Goal: Transaction & Acquisition: Purchase product/service

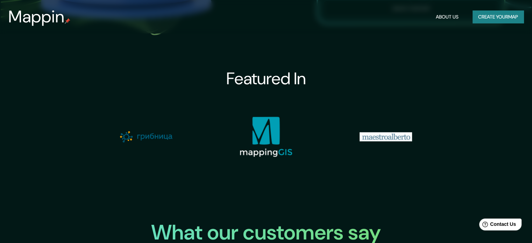
scroll to position [734, 0]
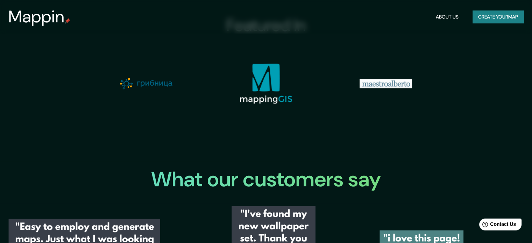
click at [511, 18] on button "Create your map" at bounding box center [498, 16] width 51 height 13
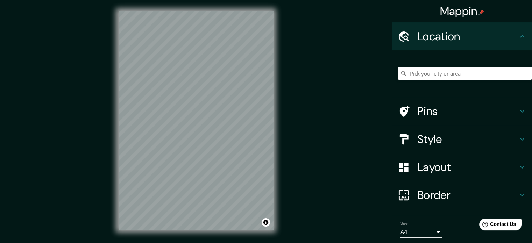
click at [280, 185] on div "© Mapbox © OpenStreetMap Improve this map" at bounding box center [195, 120] width 177 height 241
click at [459, 76] on input "Pick your city or area" at bounding box center [465, 73] width 134 height 13
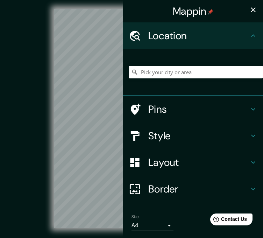
click at [23, 99] on div "© Mapbox © OpenStreetMap Improve this map" at bounding box center [131, 118] width 237 height 214
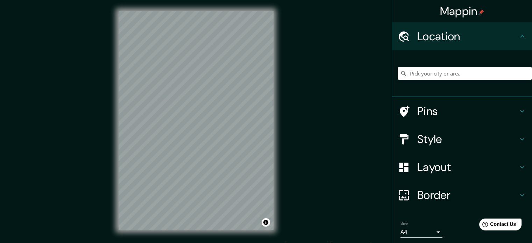
click at [469, 116] on h4 "Pins" at bounding box center [467, 111] width 101 height 14
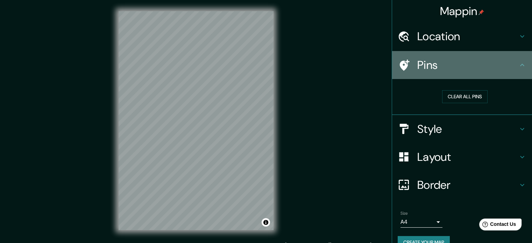
click at [518, 65] on icon at bounding box center [522, 65] width 8 height 8
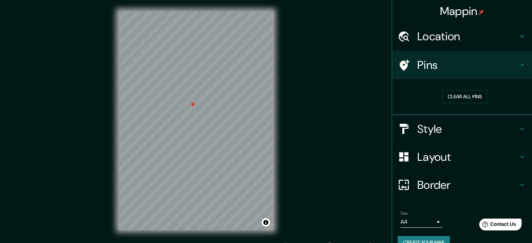
drag, startPoint x: 187, startPoint y: 109, endPoint x: 191, endPoint y: 107, distance: 4.4
click at [191, 107] on div at bounding box center [193, 105] width 6 height 6
click at [460, 97] on button "Clear all pins" at bounding box center [464, 96] width 45 height 13
click at [466, 132] on h4 "Style" at bounding box center [467, 129] width 101 height 14
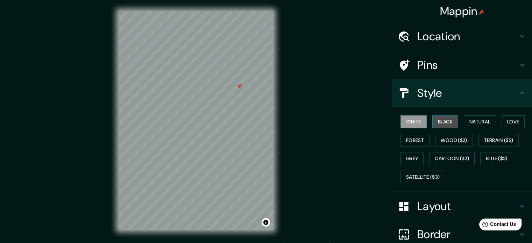
click at [445, 120] on button "Black" at bounding box center [445, 121] width 26 height 13
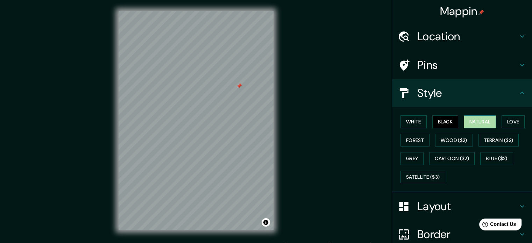
click at [481, 126] on button "Natural" at bounding box center [480, 121] width 32 height 13
click at [514, 119] on button "Love" at bounding box center [513, 121] width 23 height 13
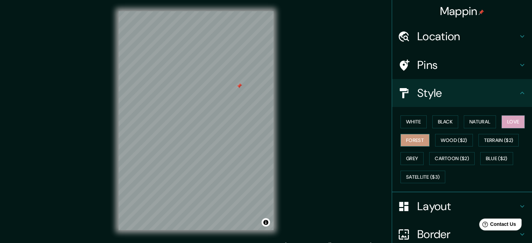
click at [403, 139] on button "Forest" at bounding box center [414, 140] width 29 height 13
click at [264, 223] on button "Toggle attribution" at bounding box center [266, 222] width 8 height 8
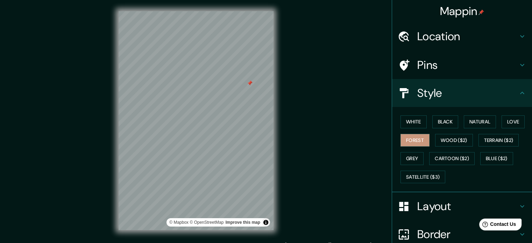
click at [283, 207] on div "© Mapbox © OpenStreetMap Improve this map" at bounding box center [196, 120] width 479 height 219
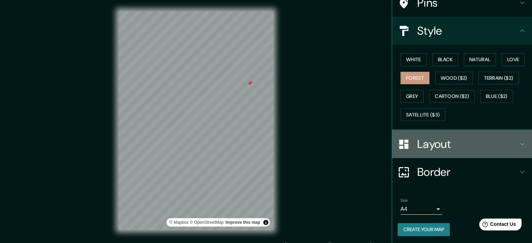
click at [518, 142] on icon at bounding box center [522, 144] width 8 height 8
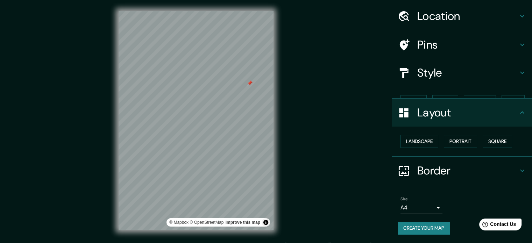
scroll to position [8, 0]
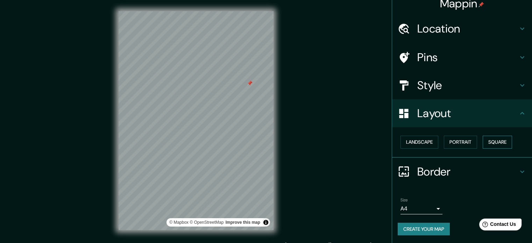
click at [494, 141] on button "Square" at bounding box center [497, 142] width 29 height 13
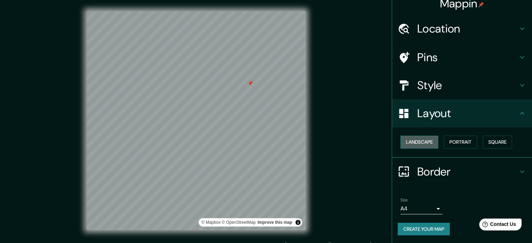
click at [418, 142] on button "Landscape" at bounding box center [419, 142] width 38 height 13
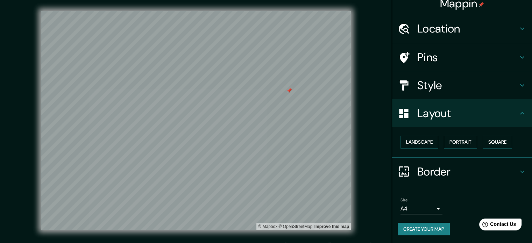
click at [474, 85] on h4 "Style" at bounding box center [467, 85] width 101 height 14
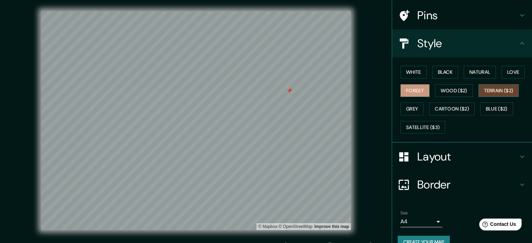
scroll to position [62, 0]
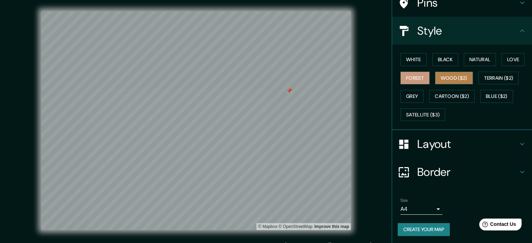
click at [456, 79] on button "Wood ($2)" at bounding box center [454, 78] width 38 height 13
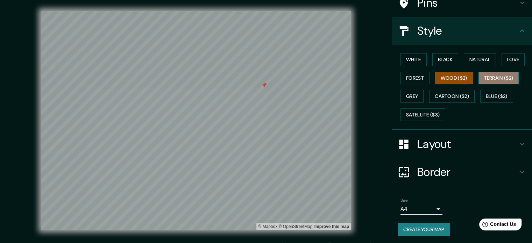
click at [488, 78] on button "Terrain ($2)" at bounding box center [498, 78] width 41 height 13
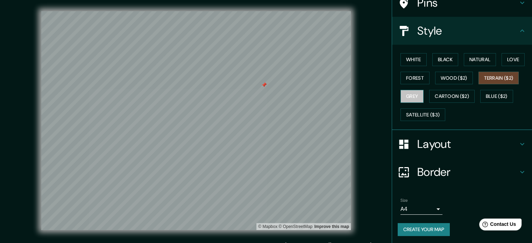
click at [404, 98] on button "Grey" at bounding box center [411, 96] width 23 height 13
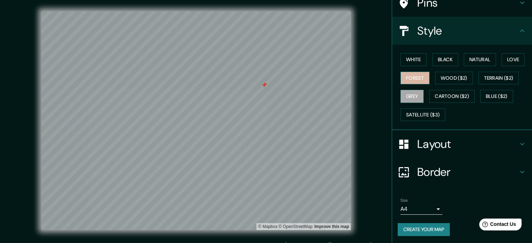
click at [411, 75] on button "Forest" at bounding box center [414, 78] width 29 height 13
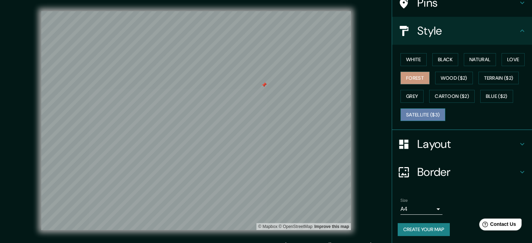
click at [424, 115] on button "Satellite ($3)" at bounding box center [422, 114] width 45 height 13
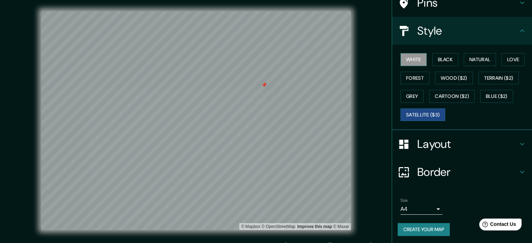
click at [414, 57] on button "White" at bounding box center [413, 59] width 26 height 13
click at [439, 57] on button "Black" at bounding box center [445, 59] width 26 height 13
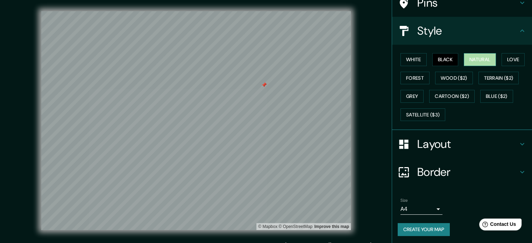
click at [479, 57] on button "Natural" at bounding box center [480, 59] width 32 height 13
click at [481, 57] on button "Natural" at bounding box center [480, 59] width 32 height 13
click at [512, 57] on button "Love" at bounding box center [513, 59] width 23 height 13
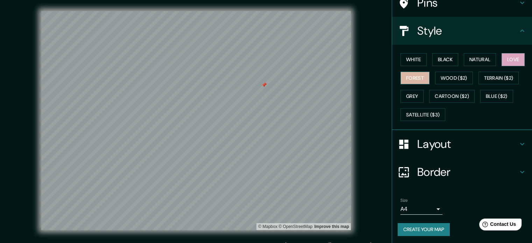
click at [409, 74] on button "Forest" at bounding box center [414, 78] width 29 height 13
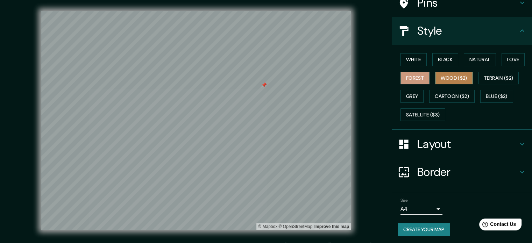
click at [457, 80] on button "Wood ($2)" at bounding box center [454, 78] width 38 height 13
click at [475, 71] on div "White Black Natural Love Forest Wood ($2) Terrain ($2) Grey Cartoon ($2) Blue (…" at bounding box center [465, 86] width 134 height 73
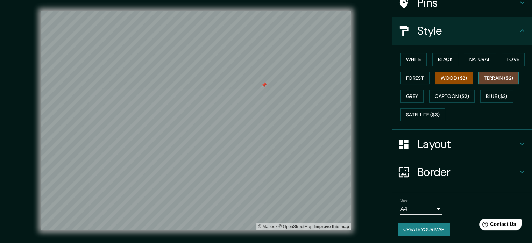
click at [494, 74] on button "Terrain ($2)" at bounding box center [498, 78] width 41 height 13
click at [410, 91] on button "Grey" at bounding box center [411, 96] width 23 height 13
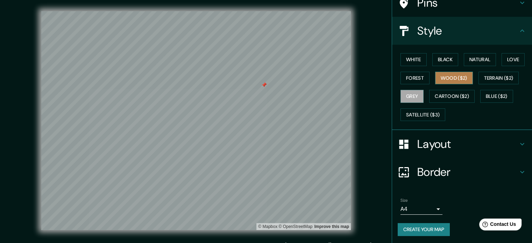
click at [452, 73] on button "Wood ($2)" at bounding box center [454, 78] width 38 height 13
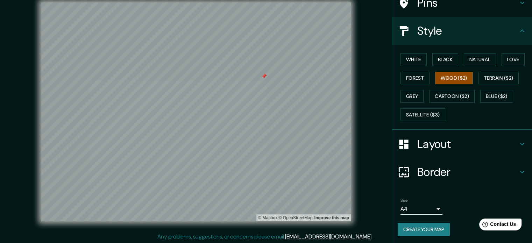
scroll to position [9, 0]
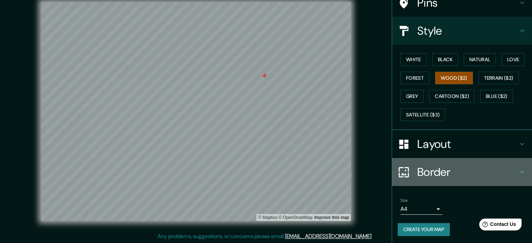
click at [520, 173] on icon at bounding box center [522, 172] width 8 height 8
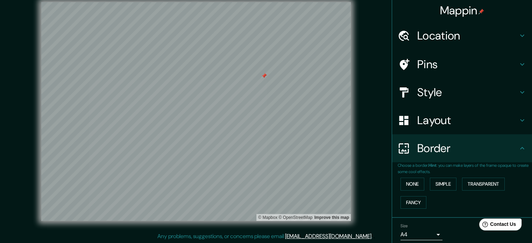
scroll to position [0, 0]
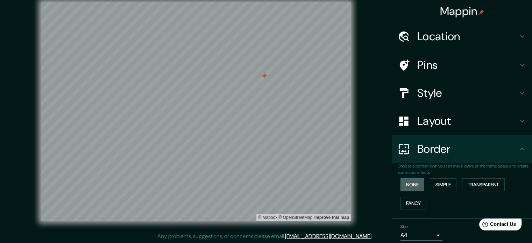
click at [411, 183] on button "None" at bounding box center [412, 184] width 24 height 13
click at [412, 184] on button "None" at bounding box center [412, 184] width 24 height 13
click at [436, 188] on button "Simple" at bounding box center [443, 184] width 27 height 13
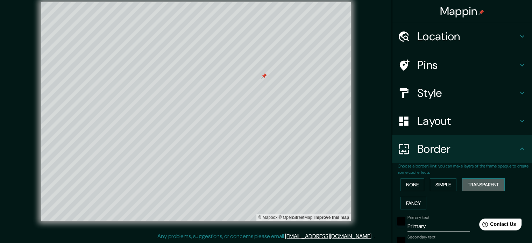
click at [484, 183] on button "Transparent" at bounding box center [483, 184] width 43 height 13
click at [411, 205] on button "Fancy" at bounding box center [413, 203] width 26 height 13
click at [413, 202] on button "Fancy" at bounding box center [413, 203] width 26 height 13
type input "71"
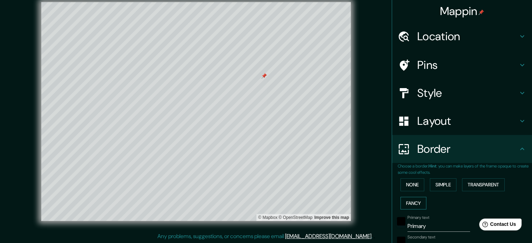
type input "35"
click at [482, 186] on button "Transparent" at bounding box center [483, 184] width 43 height 13
click at [436, 186] on button "Simple" at bounding box center [443, 184] width 27 height 13
click at [411, 183] on button "None" at bounding box center [412, 184] width 24 height 13
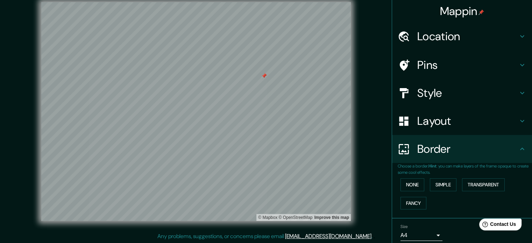
click at [518, 94] on icon at bounding box center [522, 93] width 8 height 8
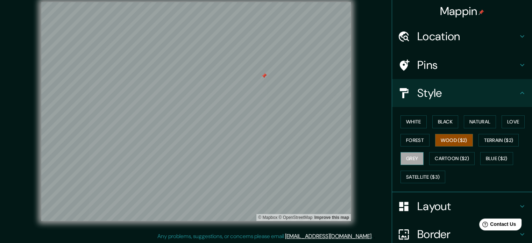
click at [405, 162] on button "Grey" at bounding box center [411, 158] width 23 height 13
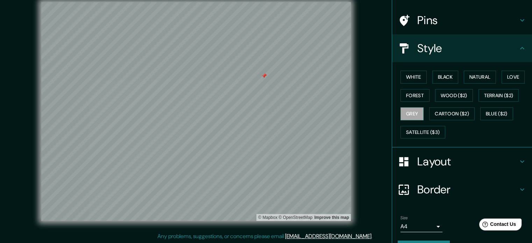
scroll to position [62, 0]
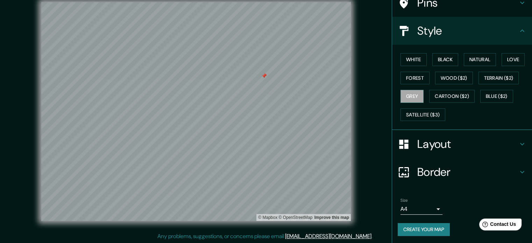
click at [426, 233] on button "Create your map" at bounding box center [424, 229] width 52 height 13
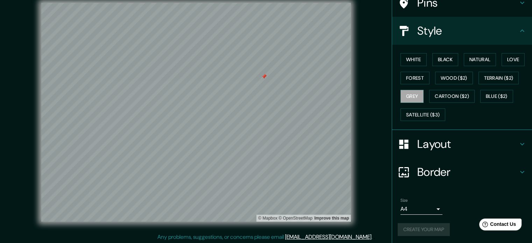
scroll to position [9, 0]
click at [426, 230] on div "Create your map" at bounding box center [462, 229] width 129 height 13
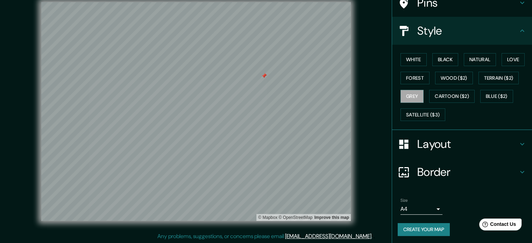
click at [429, 230] on button "Create your map" at bounding box center [424, 229] width 52 height 13
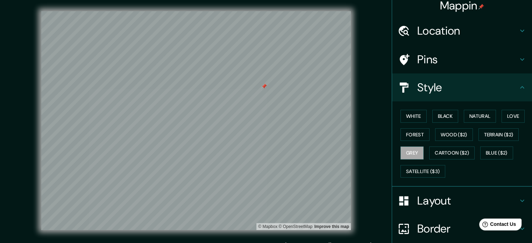
scroll to position [0, 0]
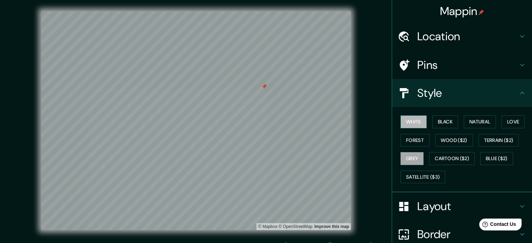
click at [405, 126] on button "White" at bounding box center [413, 121] width 26 height 13
click at [442, 139] on button "Wood ($2)" at bounding box center [454, 140] width 38 height 13
click at [420, 126] on button "White" at bounding box center [413, 121] width 26 height 13
click at [441, 123] on button "Black" at bounding box center [445, 121] width 26 height 13
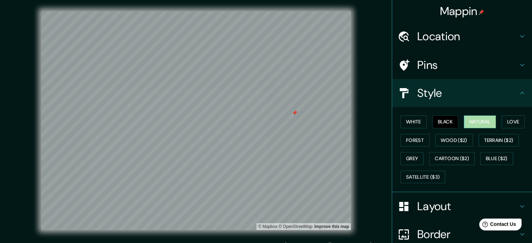
click at [476, 123] on button "Natural" at bounding box center [480, 121] width 32 height 13
click at [508, 141] on button "Terrain ($2)" at bounding box center [498, 140] width 41 height 13
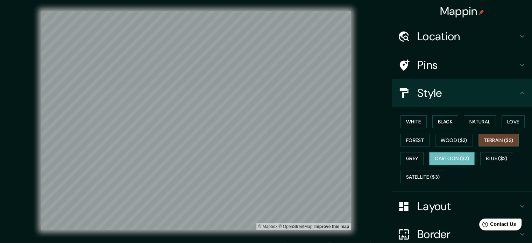
click at [434, 162] on button "Cartoon ($2)" at bounding box center [451, 158] width 45 height 13
click at [488, 155] on button "Blue ($2)" at bounding box center [496, 158] width 33 height 13
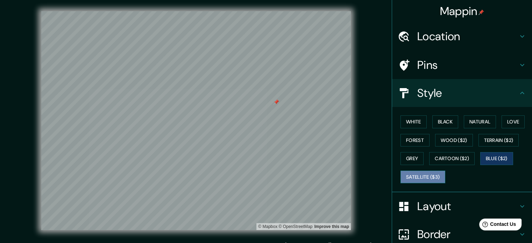
click at [413, 173] on button "Satellite ($3)" at bounding box center [422, 177] width 45 height 13
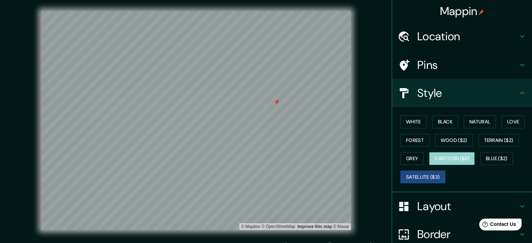
click at [449, 153] on button "Cartoon ($2)" at bounding box center [451, 158] width 45 height 13
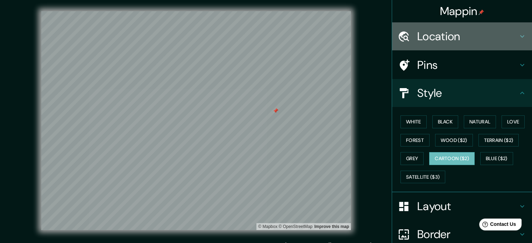
click at [520, 33] on icon at bounding box center [522, 36] width 8 height 8
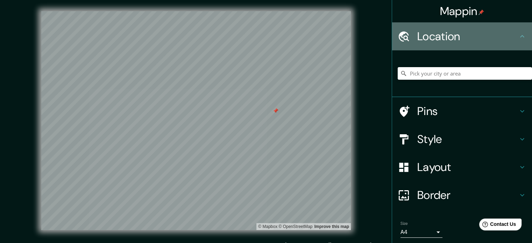
click at [520, 33] on icon at bounding box center [522, 36] width 8 height 8
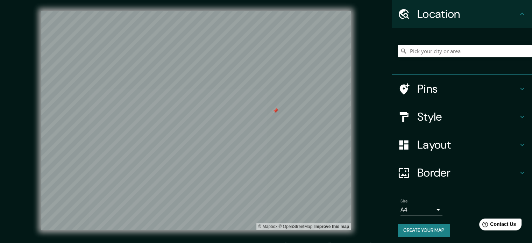
scroll to position [24, 0]
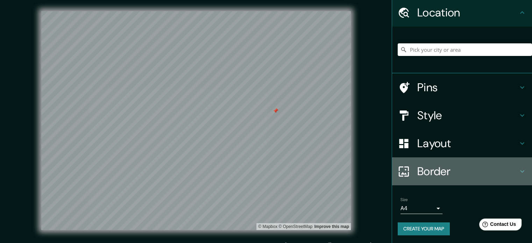
click at [520, 172] on icon at bounding box center [522, 171] width 8 height 8
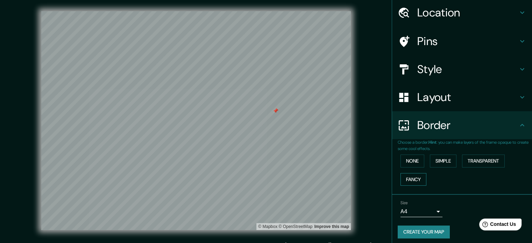
click at [404, 183] on button "Fancy" at bounding box center [413, 179] width 26 height 13
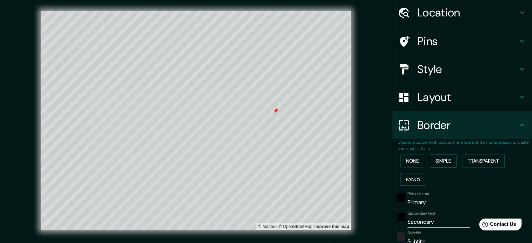
click at [436, 163] on button "Simple" at bounding box center [443, 161] width 27 height 13
click at [490, 164] on button "Transparent" at bounding box center [483, 161] width 43 height 13
click at [400, 158] on button "None" at bounding box center [412, 161] width 24 height 13
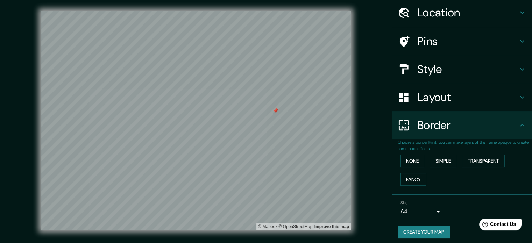
scroll to position [27, 0]
